Goal: Task Accomplishment & Management: Use online tool/utility

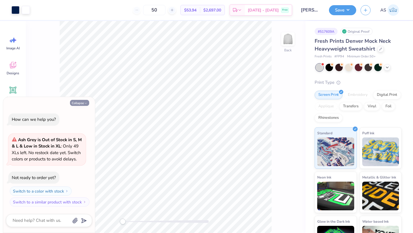
click at [76, 105] on button "Collapse" at bounding box center [79, 103] width 19 height 6
type textarea "x"
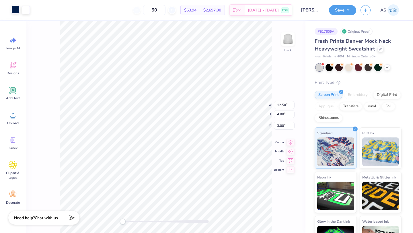
click at [15, 9] on div at bounding box center [15, 9] width 8 height 8
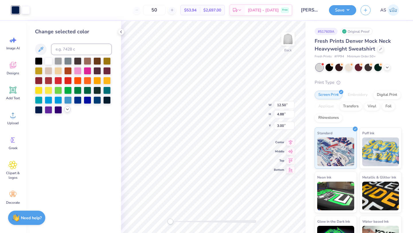
click at [67, 109] on icon at bounding box center [67, 109] width 5 height 5
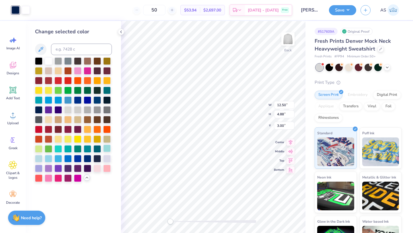
click at [104, 151] on div at bounding box center [106, 148] width 7 height 7
click at [57, 157] on div at bounding box center [57, 157] width 7 height 7
click at [45, 159] on div at bounding box center [48, 157] width 7 height 7
click at [117, 60] on div "Change selected color" at bounding box center [73, 127] width 95 height 212
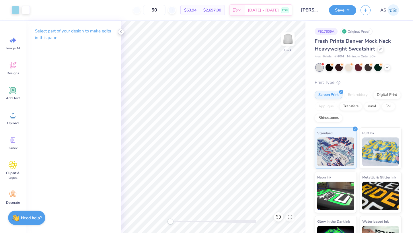
click at [123, 33] on icon at bounding box center [121, 32] width 5 height 5
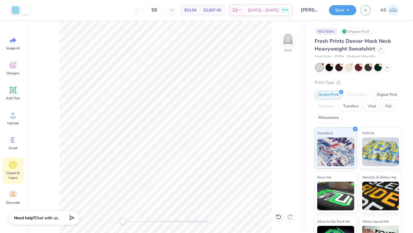
click at [11, 168] on icon at bounding box center [13, 165] width 8 height 9
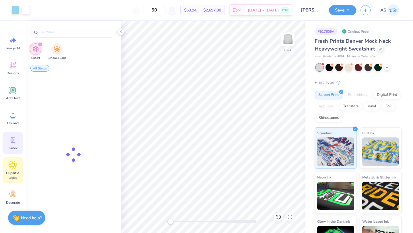
click at [17, 137] on icon at bounding box center [13, 140] width 9 height 9
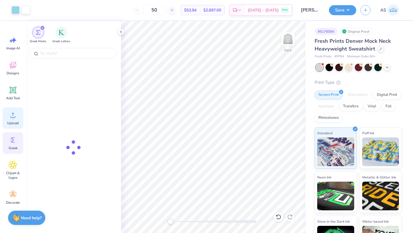
click at [11, 112] on icon at bounding box center [13, 115] width 9 height 9
click at [120, 32] on icon at bounding box center [121, 32] width 5 height 5
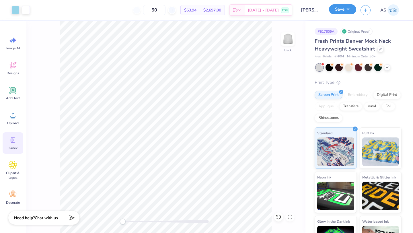
click at [343, 14] on button "Save" at bounding box center [342, 9] width 27 height 10
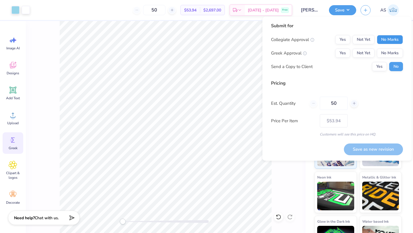
click at [388, 41] on button "No Marks" at bounding box center [390, 39] width 26 height 9
click at [352, 48] on div "Yes Not Yet No Marks" at bounding box center [369, 52] width 68 height 9
click at [345, 50] on button "Yes" at bounding box center [342, 52] width 15 height 9
click at [377, 64] on button "Yes" at bounding box center [379, 66] width 15 height 9
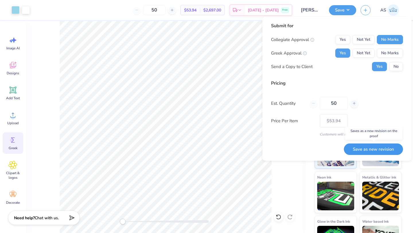
click at [365, 153] on button "Save as new revision" at bounding box center [373, 149] width 59 height 12
type input "$53.94"
